Goal: Task Accomplishment & Management: Manage account settings

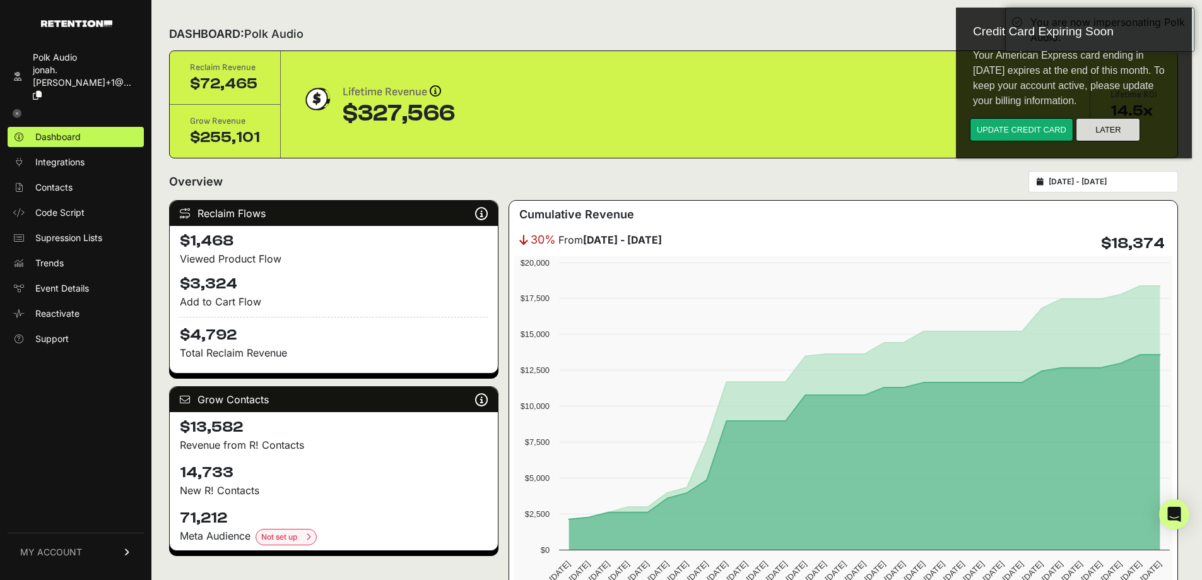
click at [1116, 128] on button "Later" at bounding box center [1108, 129] width 64 height 23
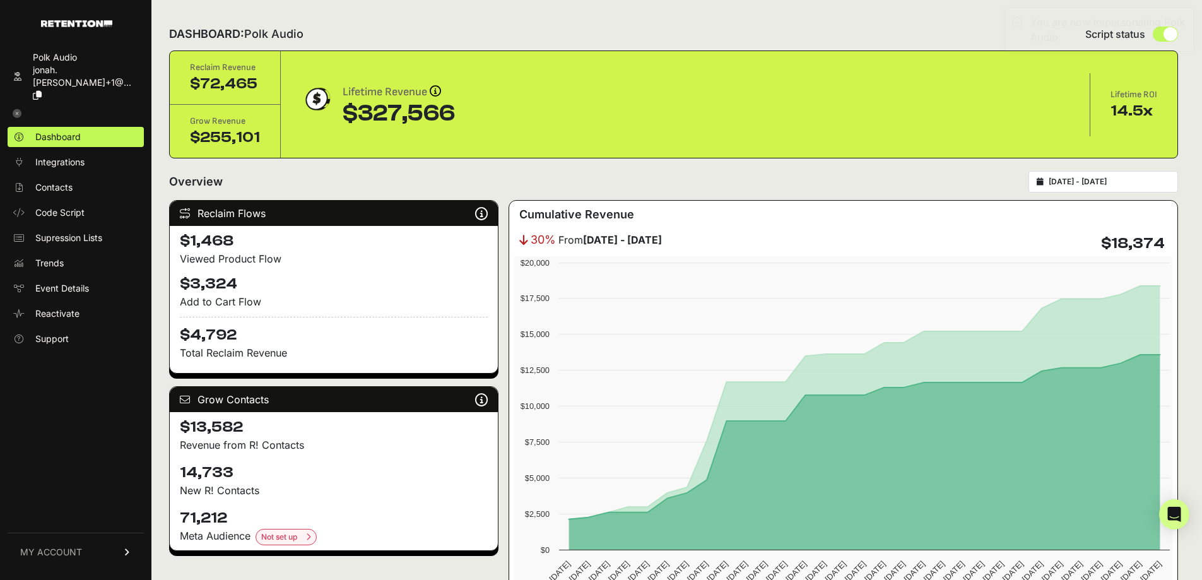
click at [80, 550] on span "MY ACCOUNT" at bounding box center [51, 552] width 62 height 13
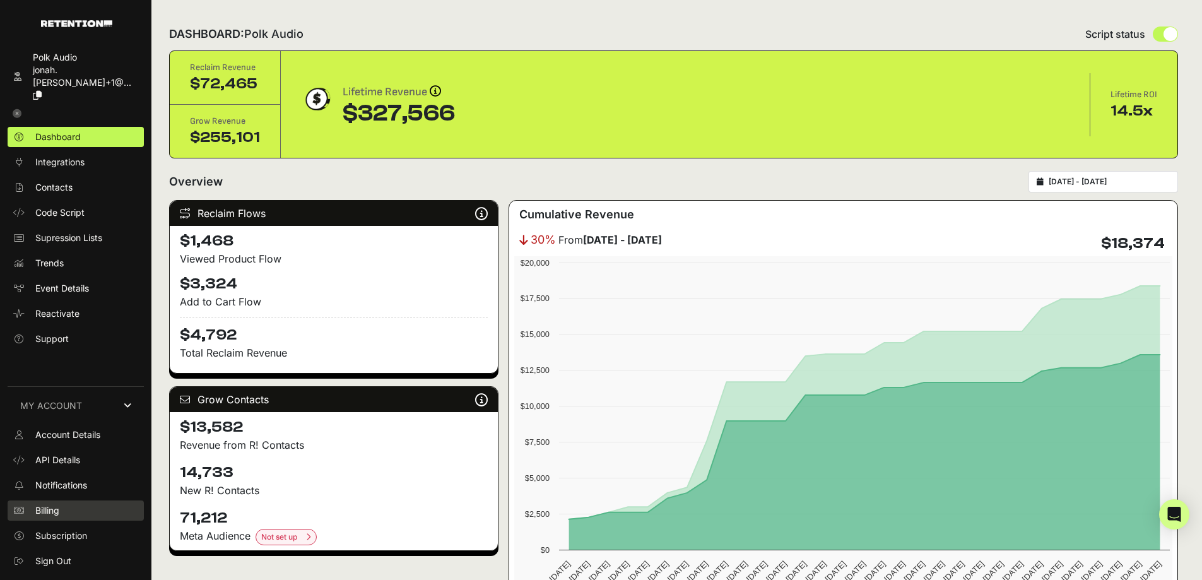
click at [53, 512] on span "Billing" at bounding box center [47, 510] width 24 height 13
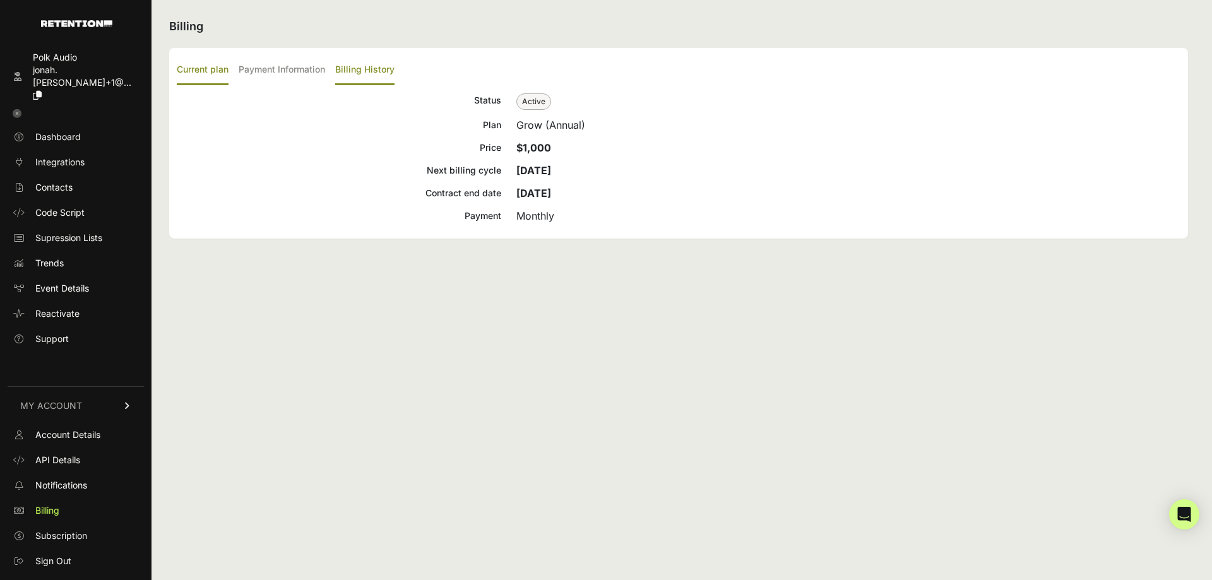
click at [378, 68] on label "Billing History" at bounding box center [364, 71] width 59 height 30
click at [0, 0] on input "Billing History" at bounding box center [0, 0] width 0 height 0
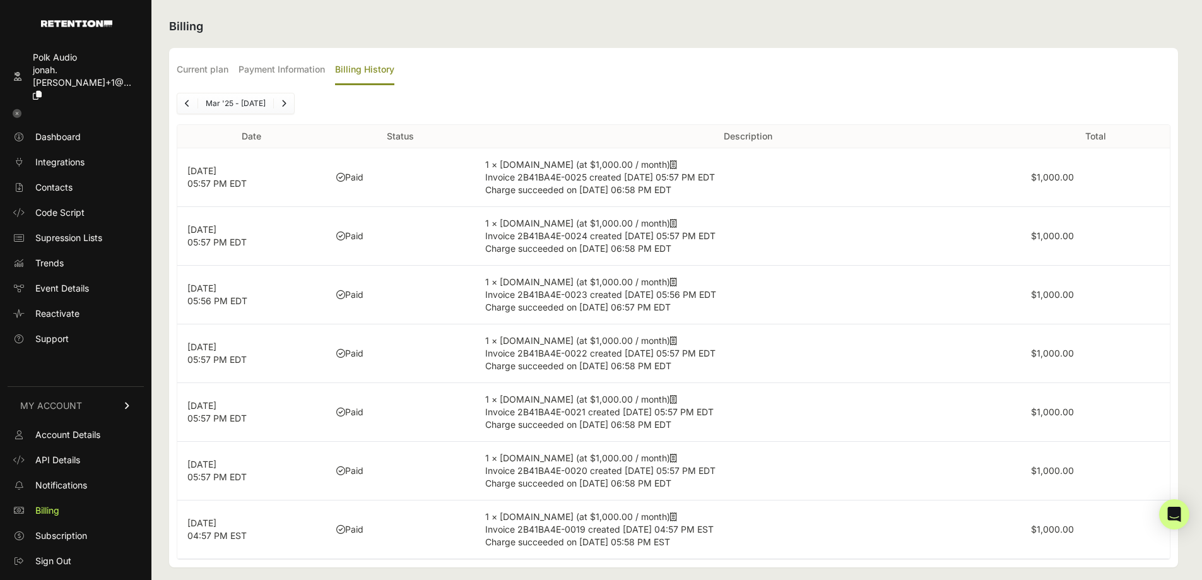
click at [670, 167] on icon at bounding box center [673, 164] width 7 height 9
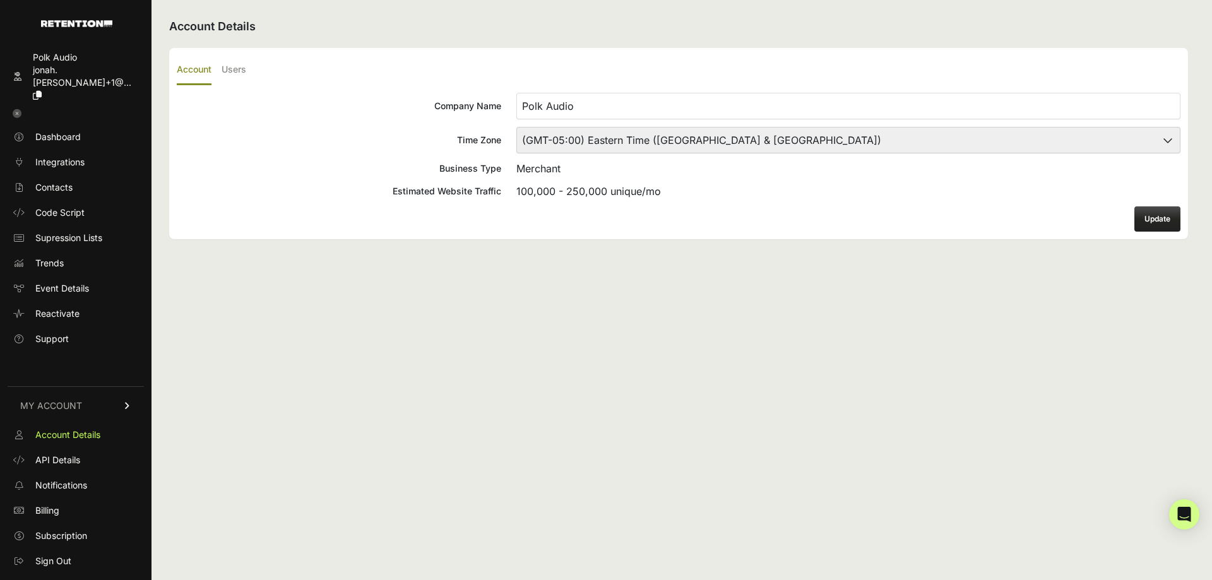
click at [15, 109] on icon at bounding box center [17, 113] width 9 height 9
